Goal: Find contact information: Find contact information

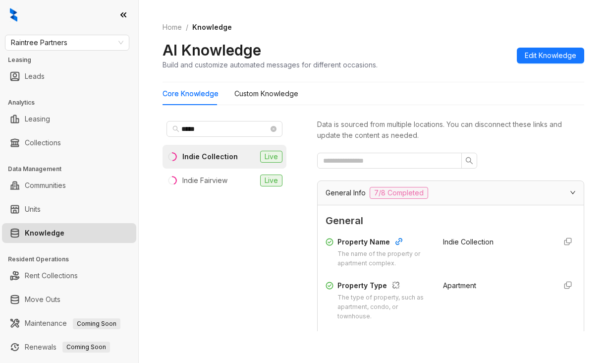
scroll to position [744, 0]
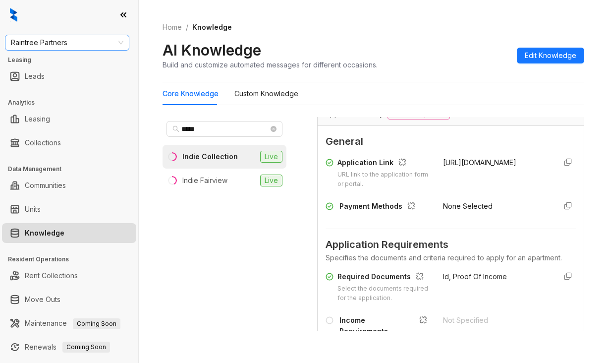
click at [83, 42] on span "Raintree Partners" at bounding box center [67, 42] width 113 height 15
type input "*********"
click at [40, 62] on div "Brookside" at bounding box center [67, 62] width 109 height 11
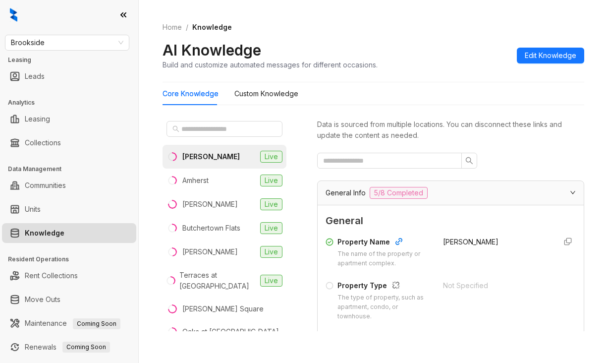
click at [355, 95] on div "Core Knowledge Custom Knowledge" at bounding box center [374, 93] width 422 height 23
click at [200, 123] on span at bounding box center [225, 129] width 116 height 16
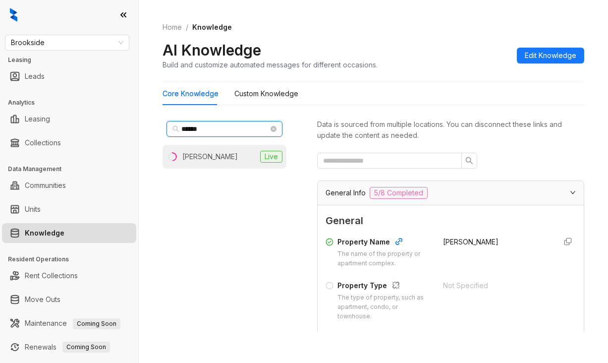
type input "******"
click at [184, 160] on div "Collins" at bounding box center [210, 156] width 56 height 11
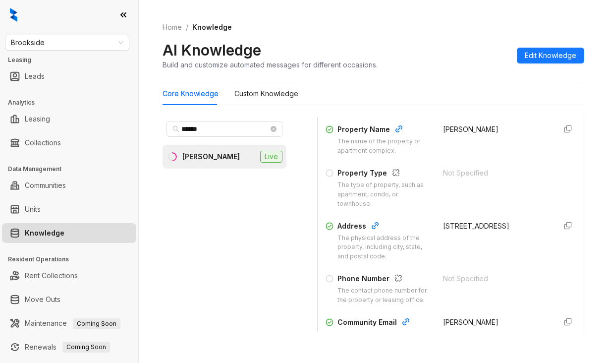
scroll to position [149, 0]
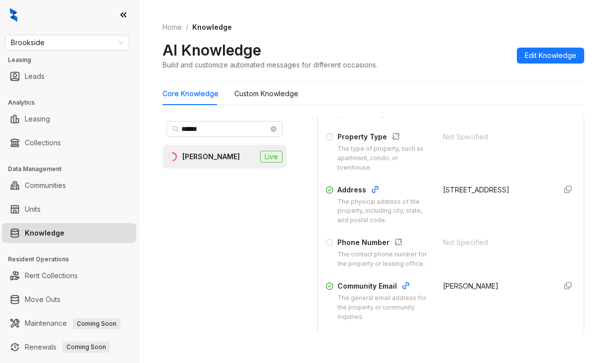
click at [448, 52] on div "AI Knowledge Build and customize automated messages for different occasions. Ed…" at bounding box center [374, 55] width 422 height 29
click at [54, 44] on span "Brookside" at bounding box center [67, 42] width 113 height 15
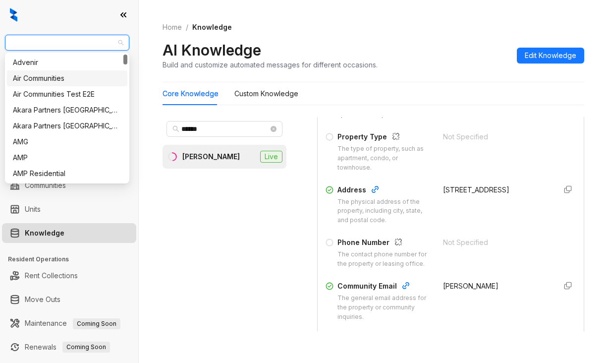
click at [48, 76] on div "Air Communities" at bounding box center [67, 78] width 109 height 11
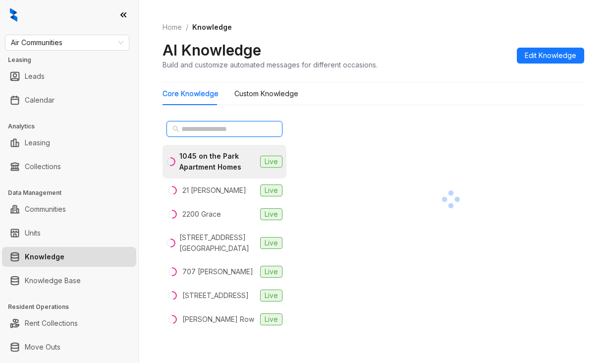
click at [242, 128] on input "text" at bounding box center [225, 128] width 87 height 11
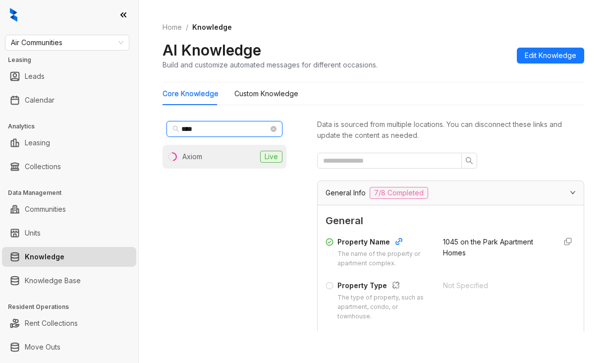
type input "****"
click at [193, 162] on div "Axiom" at bounding box center [192, 156] width 20 height 11
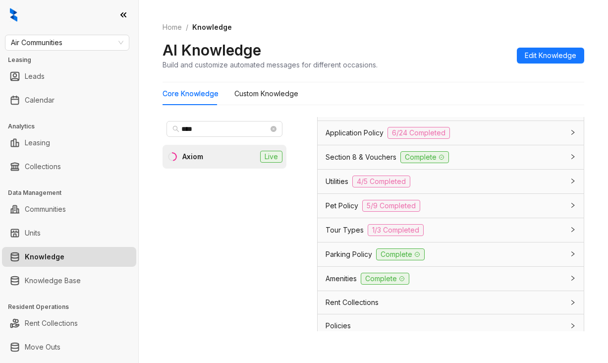
scroll to position [793, 0]
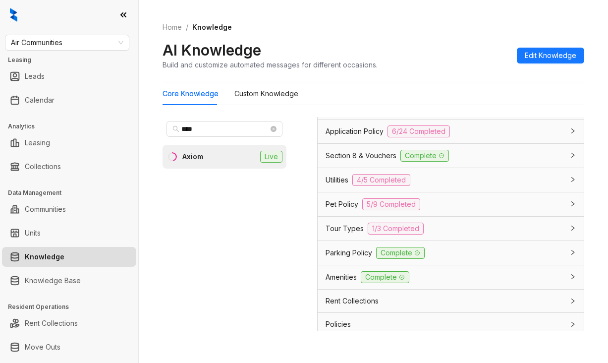
click at [352, 234] on span "Tour Types" at bounding box center [345, 228] width 38 height 11
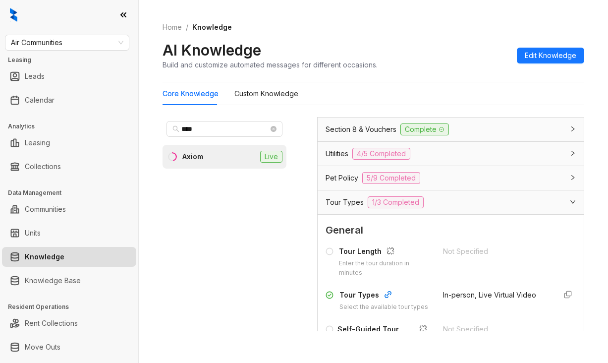
scroll to position [893, 0]
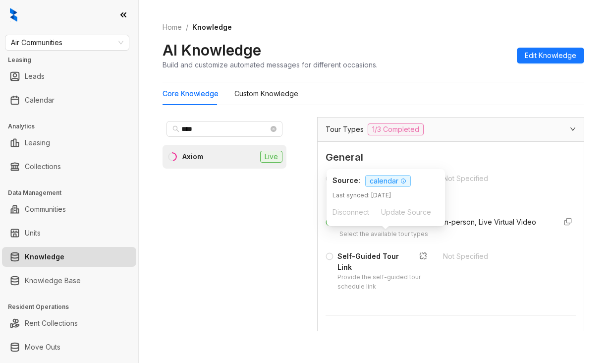
click at [384, 226] on icon "button" at bounding box center [388, 222] width 8 height 8
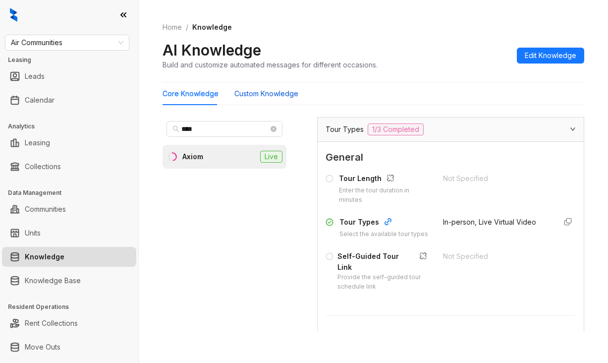
click at [262, 95] on Knowledge "Custom Knowledge" at bounding box center [267, 93] width 64 height 11
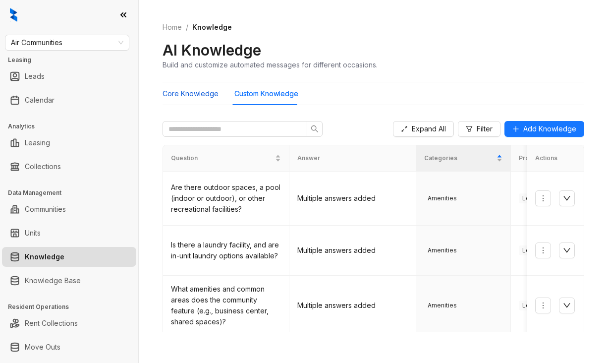
click at [191, 92] on Knowledge "Core Knowledge" at bounding box center [191, 93] width 56 height 11
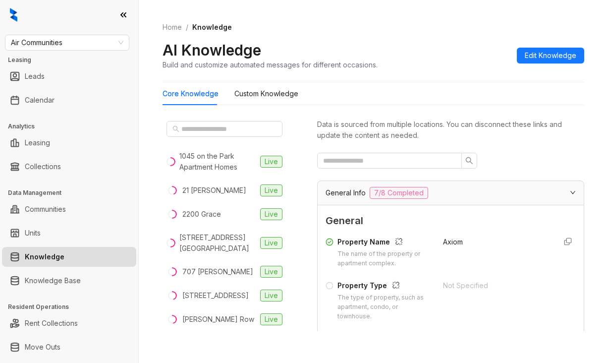
click at [517, 256] on div "Axiom" at bounding box center [496, 253] width 106 height 32
click at [185, 131] on input "text" at bounding box center [225, 128] width 87 height 11
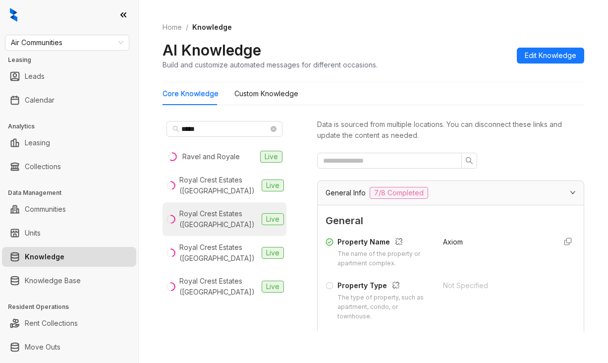
click at [208, 222] on div "Royal Crest Estates (Nashua)" at bounding box center [219, 219] width 78 height 22
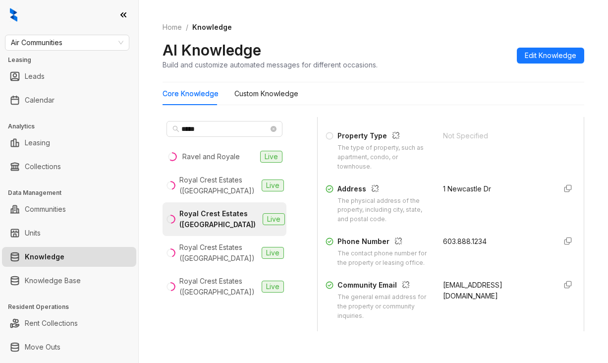
scroll to position [149, 0]
drag, startPoint x: 431, startPoint y: 185, endPoint x: 491, endPoint y: 187, distance: 60.0
click at [491, 187] on div "Address The physical address of the property, including city, state, and postal…" at bounding box center [451, 204] width 250 height 41
copy div "1 Newcastle Dr"
click at [294, 15] on div "Home / Knowledge AI Knowledge Build and customize automated messages for differ…" at bounding box center [374, 46] width 422 height 72
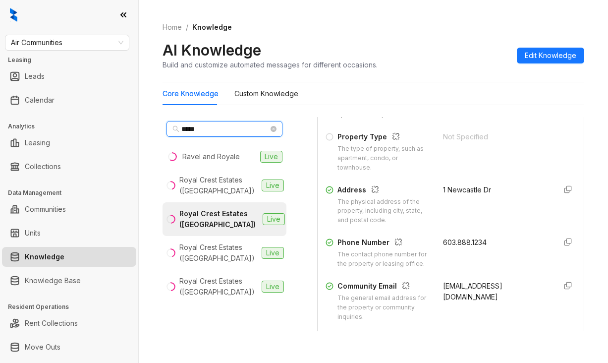
click at [227, 129] on input "*****" at bounding box center [225, 128] width 87 height 11
type input "*"
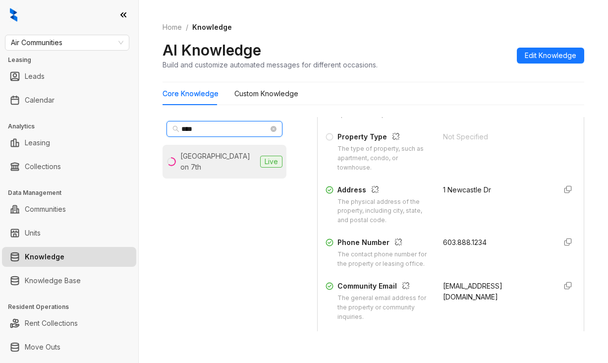
type input "****"
click at [182, 161] on div "City Center on 7th" at bounding box center [212, 162] width 90 height 22
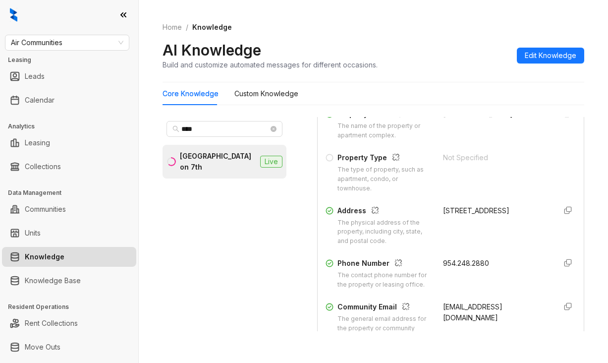
scroll to position [149, 0]
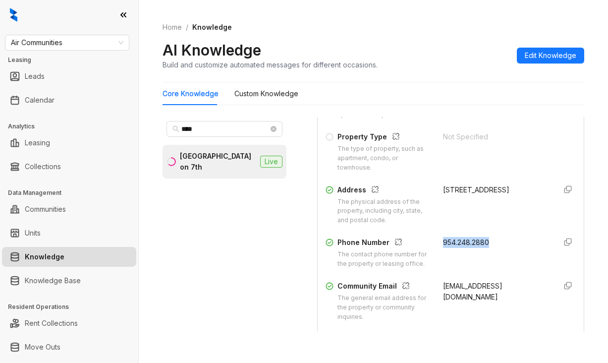
drag, startPoint x: 435, startPoint y: 247, endPoint x: 483, endPoint y: 241, distance: 48.0
click at [483, 241] on div "Phone Number The contact phone number for the property or leasing office. 954.2…" at bounding box center [451, 253] width 250 height 32
copy span "954.248.2880"
